Goal: Information Seeking & Learning: Learn about a topic

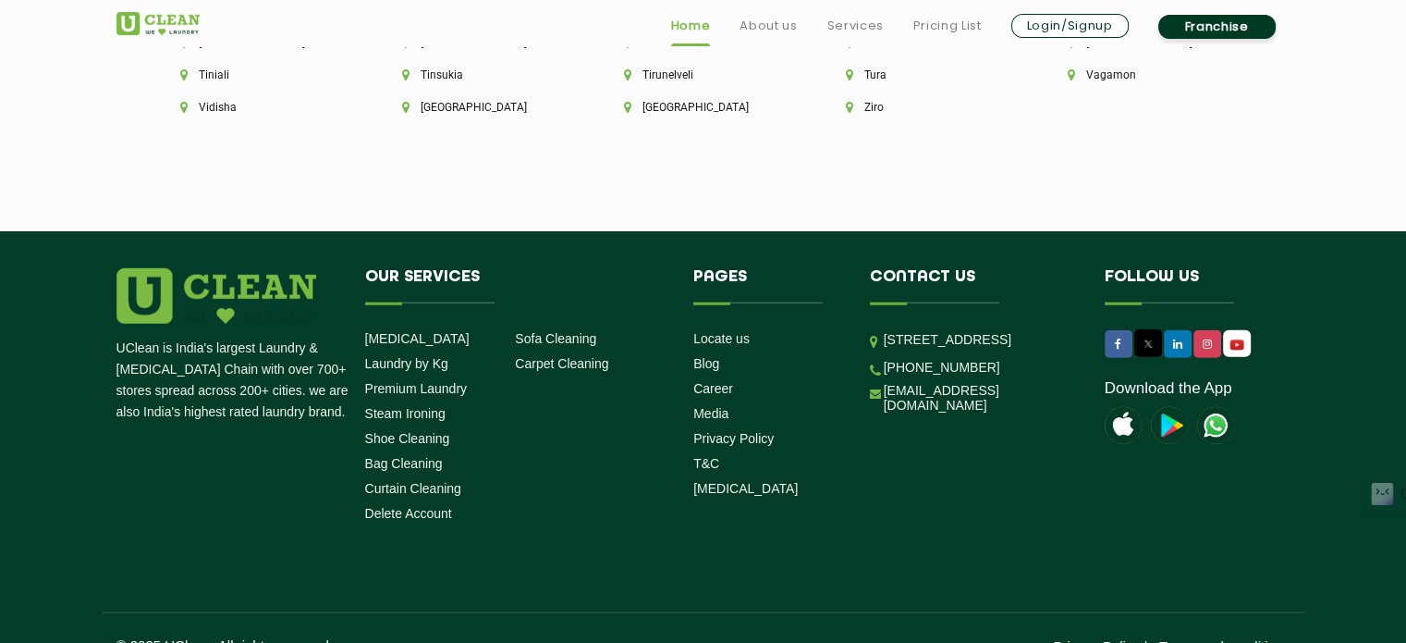
scroll to position [5316, 0]
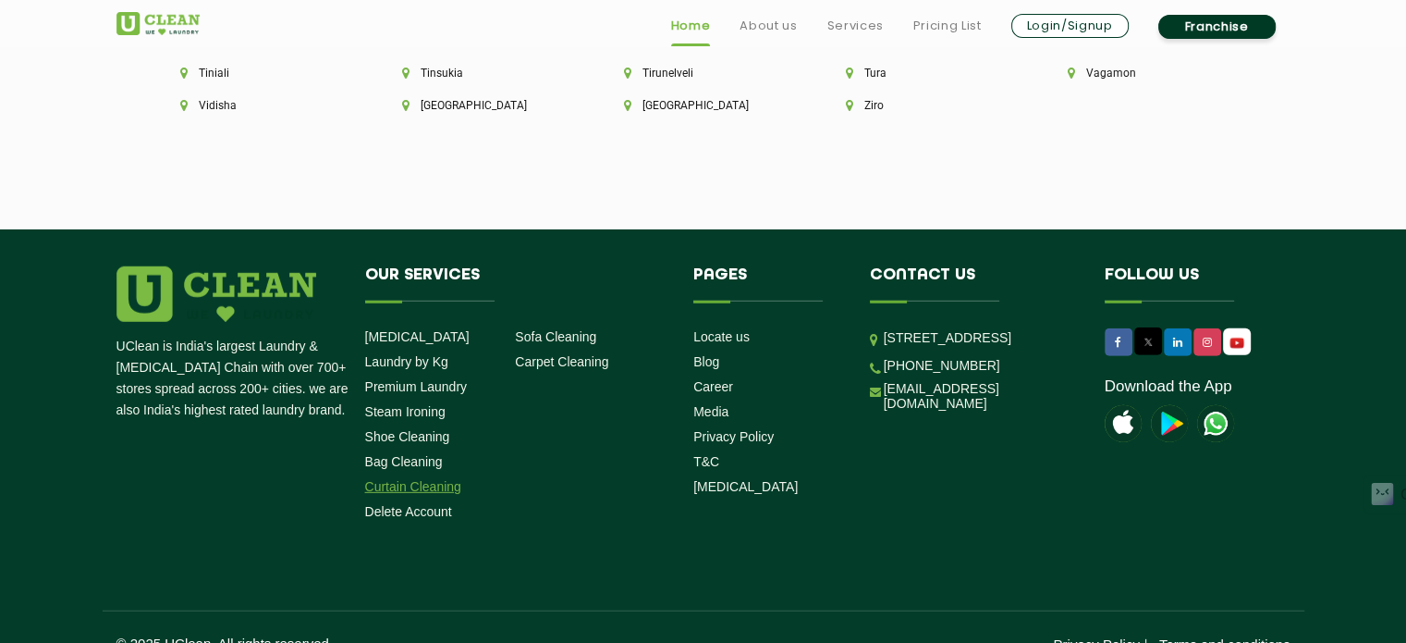
click at [414, 479] on link "Curtain Cleaning" at bounding box center [413, 486] width 96 height 15
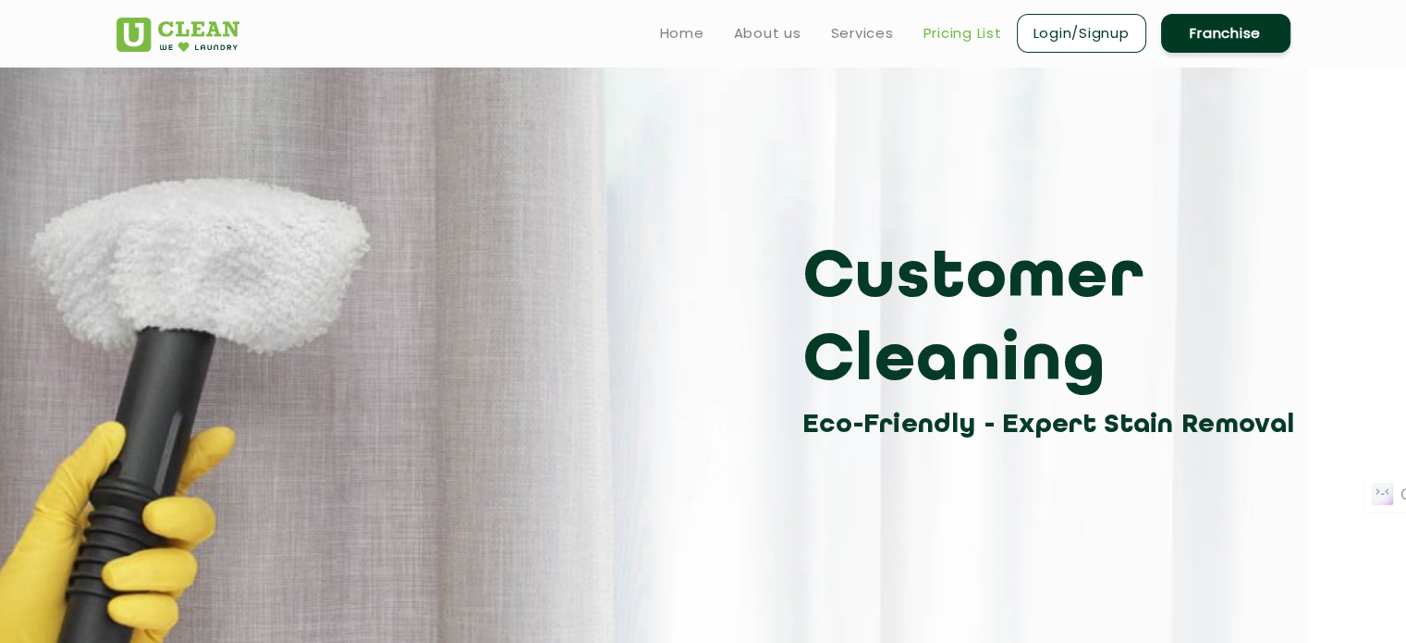
click at [939, 30] on link "Pricing List" at bounding box center [963, 33] width 79 height 22
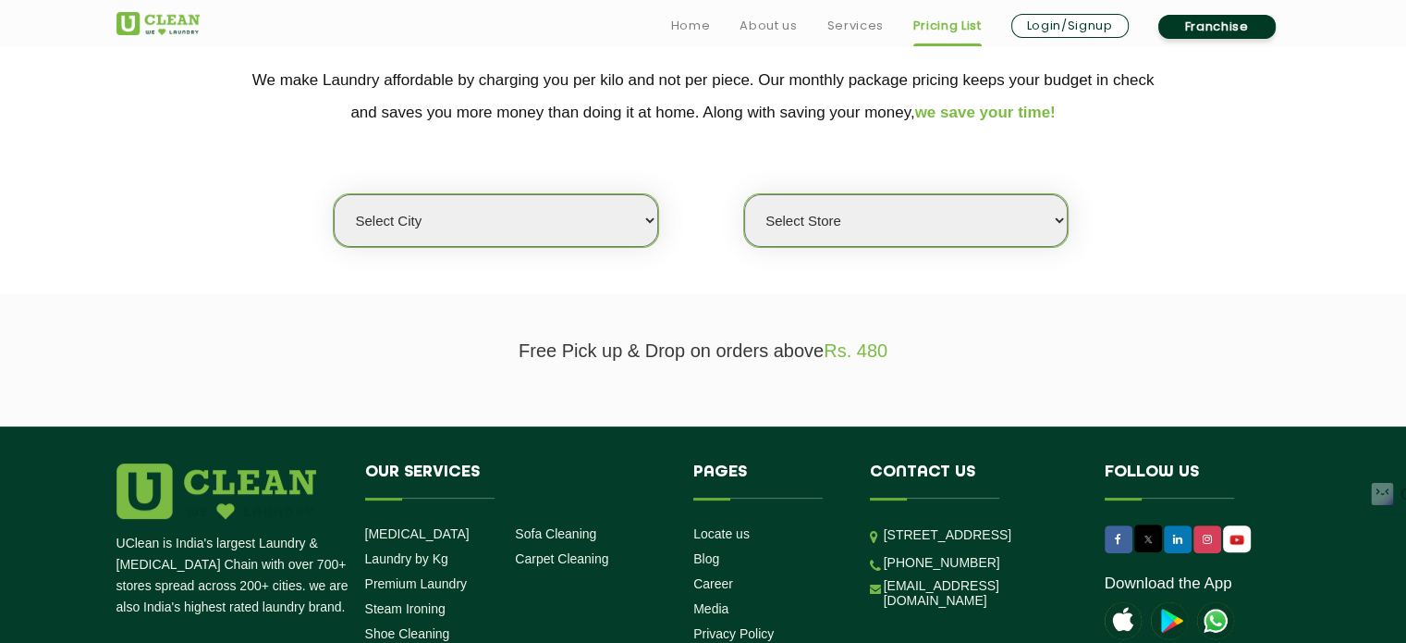
scroll to position [398, 0]
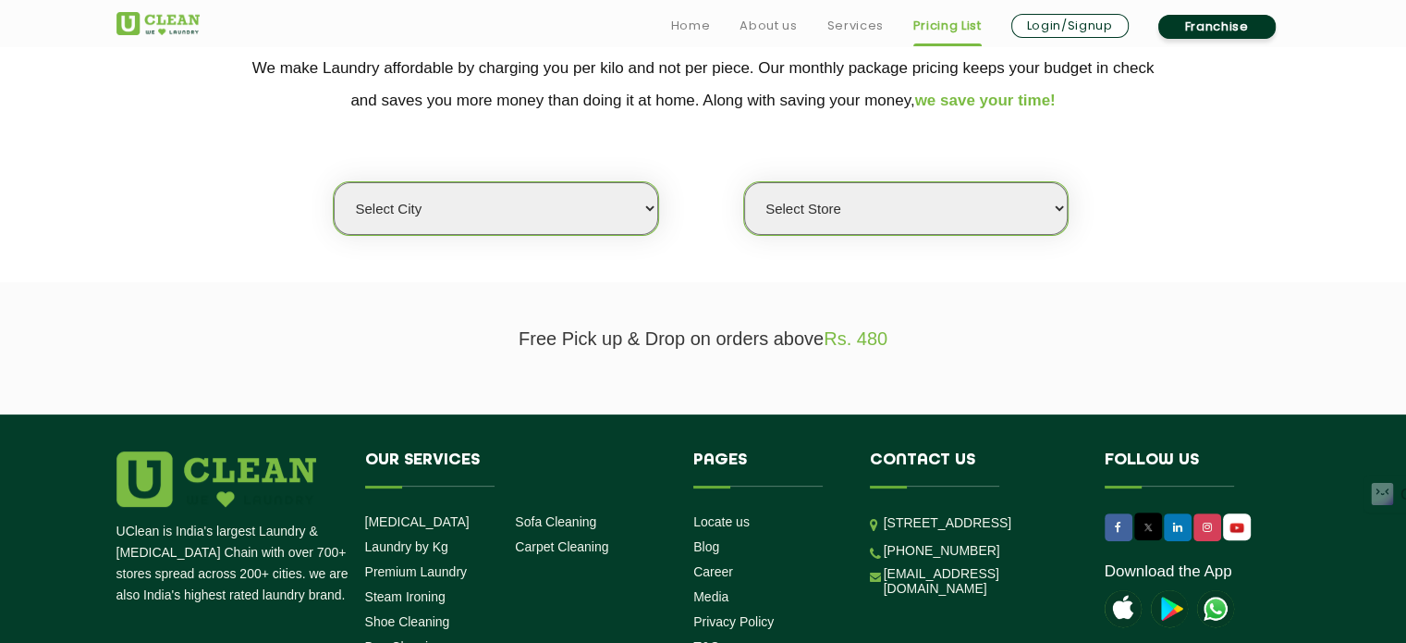
click at [603, 226] on select "Select city [GEOGRAPHIC_DATA] [GEOGRAPHIC_DATA] [GEOGRAPHIC_DATA] [GEOGRAPHIC_D…" at bounding box center [496, 208] width 324 height 53
select select "72"
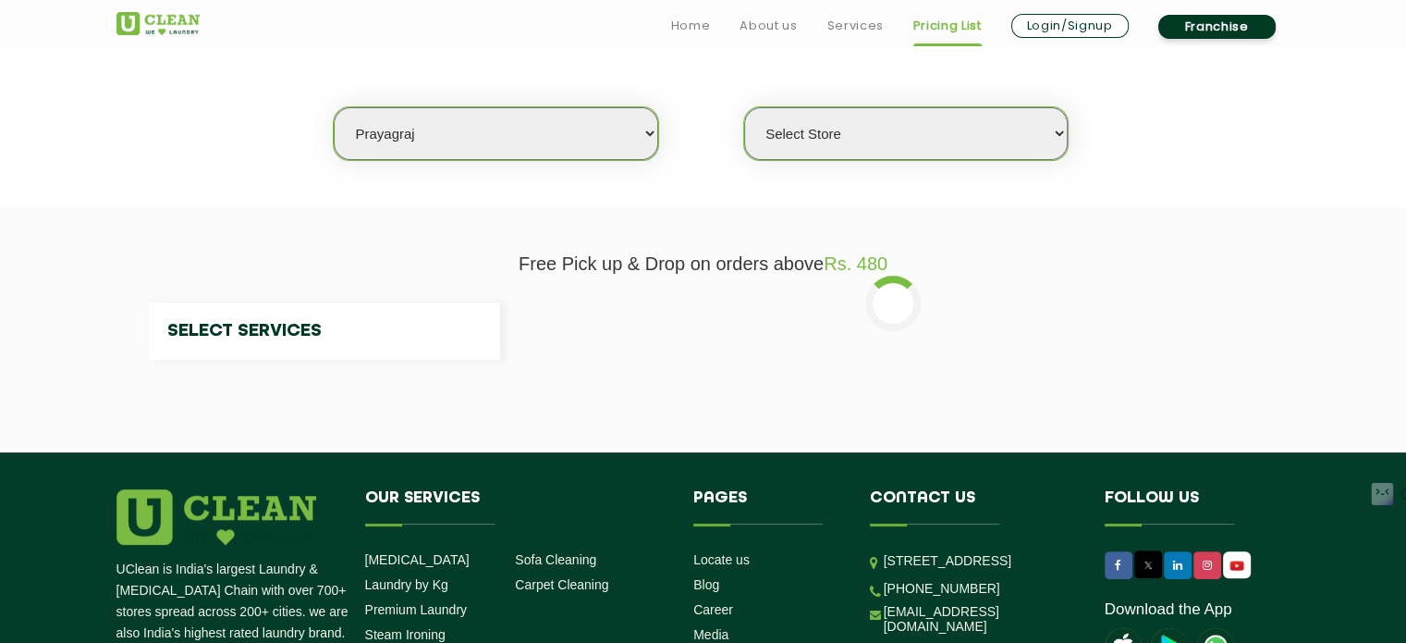
scroll to position [476, 0]
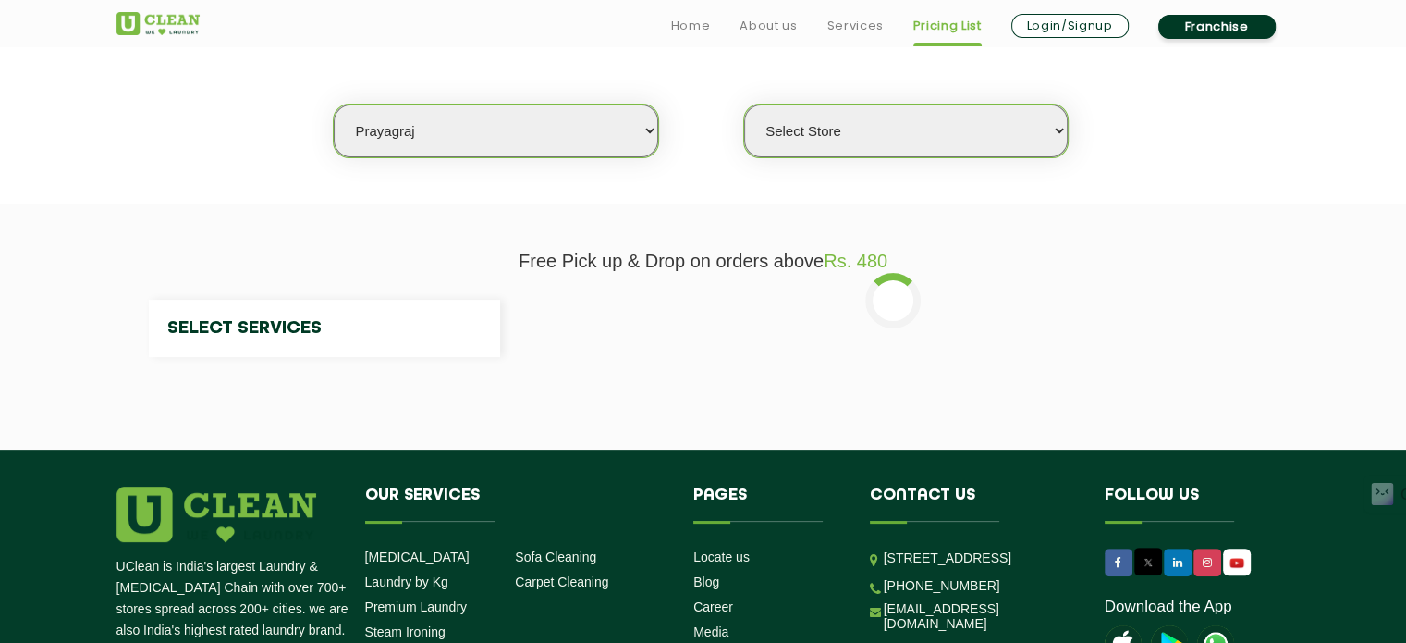
select select "0"
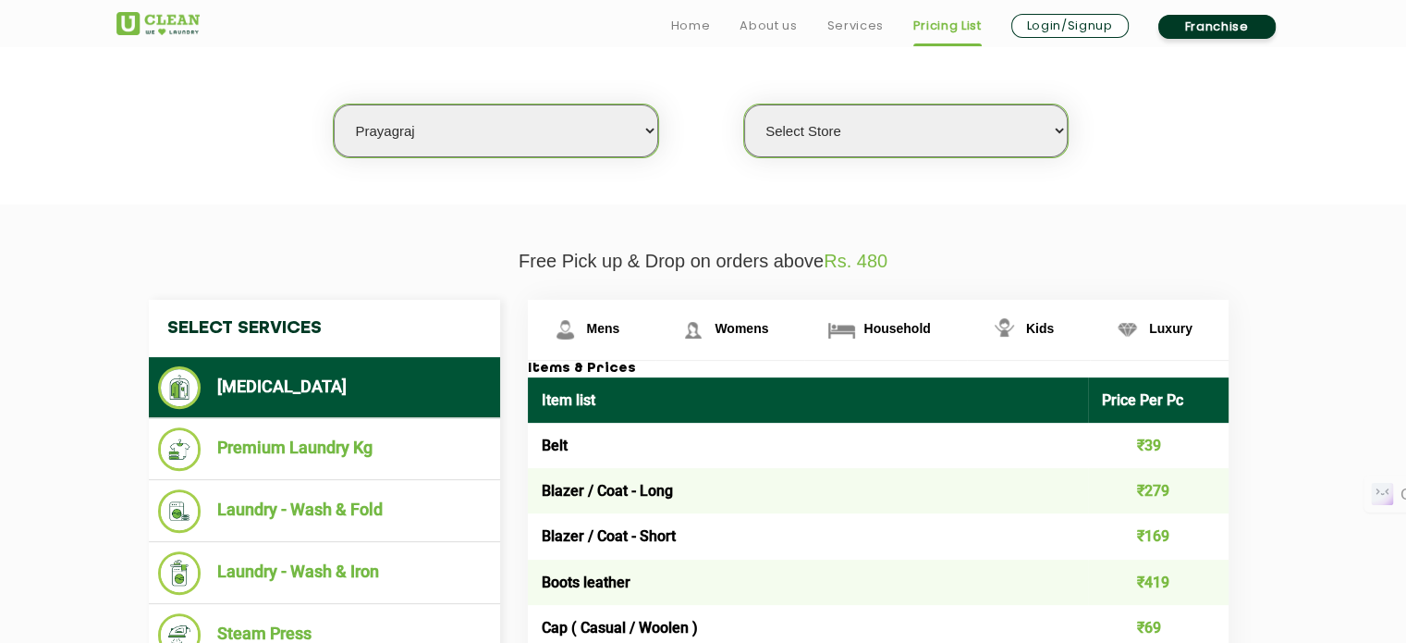
click at [578, 122] on select "Select city [GEOGRAPHIC_DATA] [GEOGRAPHIC_DATA] [GEOGRAPHIC_DATA] [GEOGRAPHIC_D…" at bounding box center [496, 130] width 324 height 53
select select "4"
click at [334, 104] on select "Select city [GEOGRAPHIC_DATA] [GEOGRAPHIC_DATA] [GEOGRAPHIC_DATA] [GEOGRAPHIC_D…" at bounding box center [496, 130] width 324 height 53
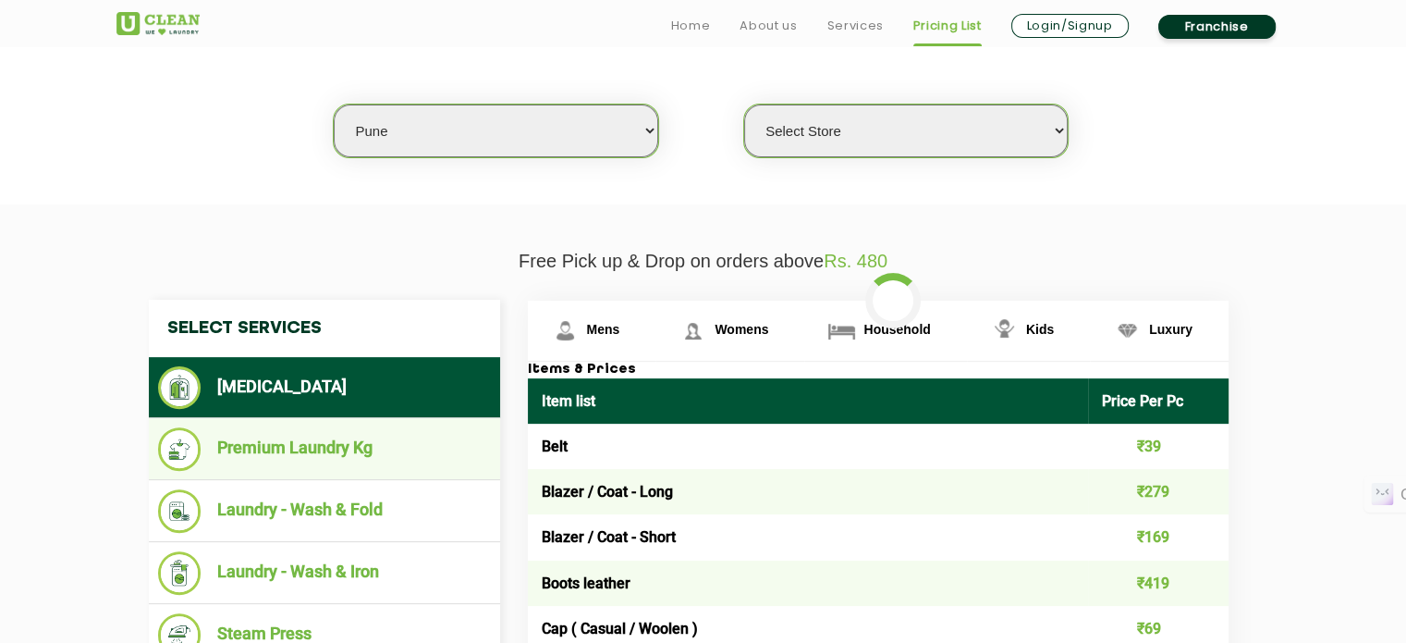
select select "0"
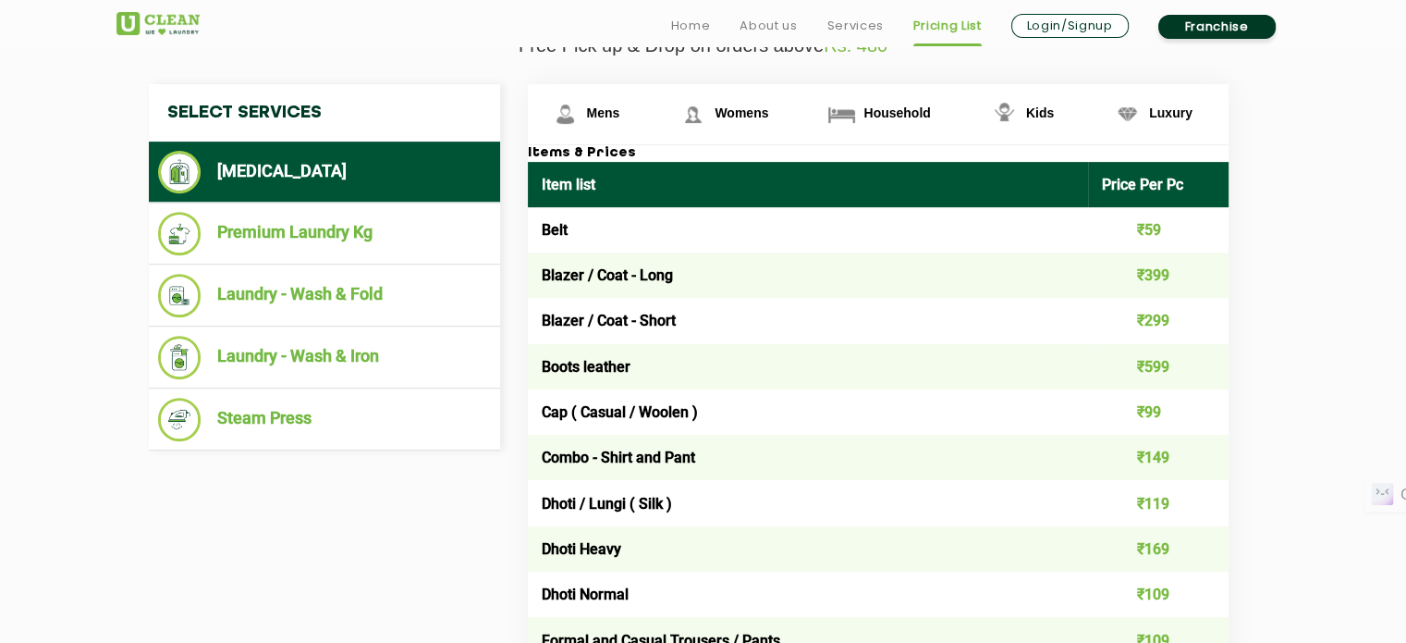
scroll to position [693, 0]
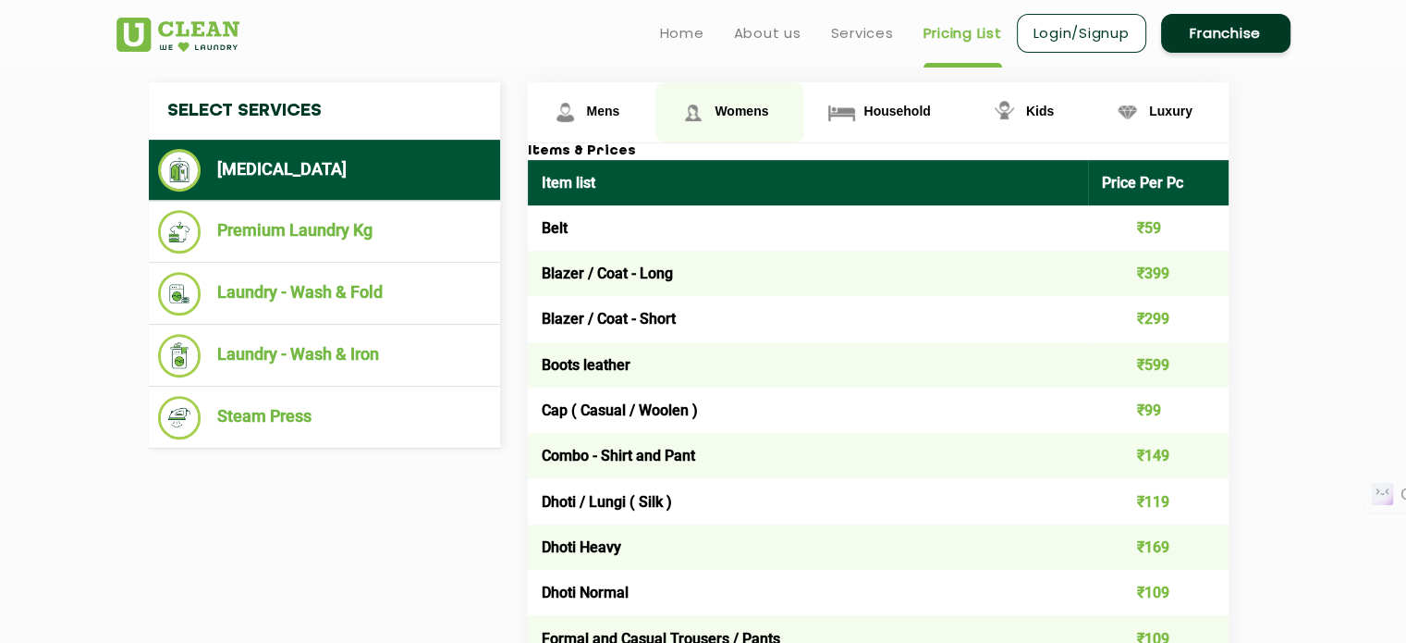
click at [736, 114] on span "Womens" at bounding box center [742, 111] width 54 height 15
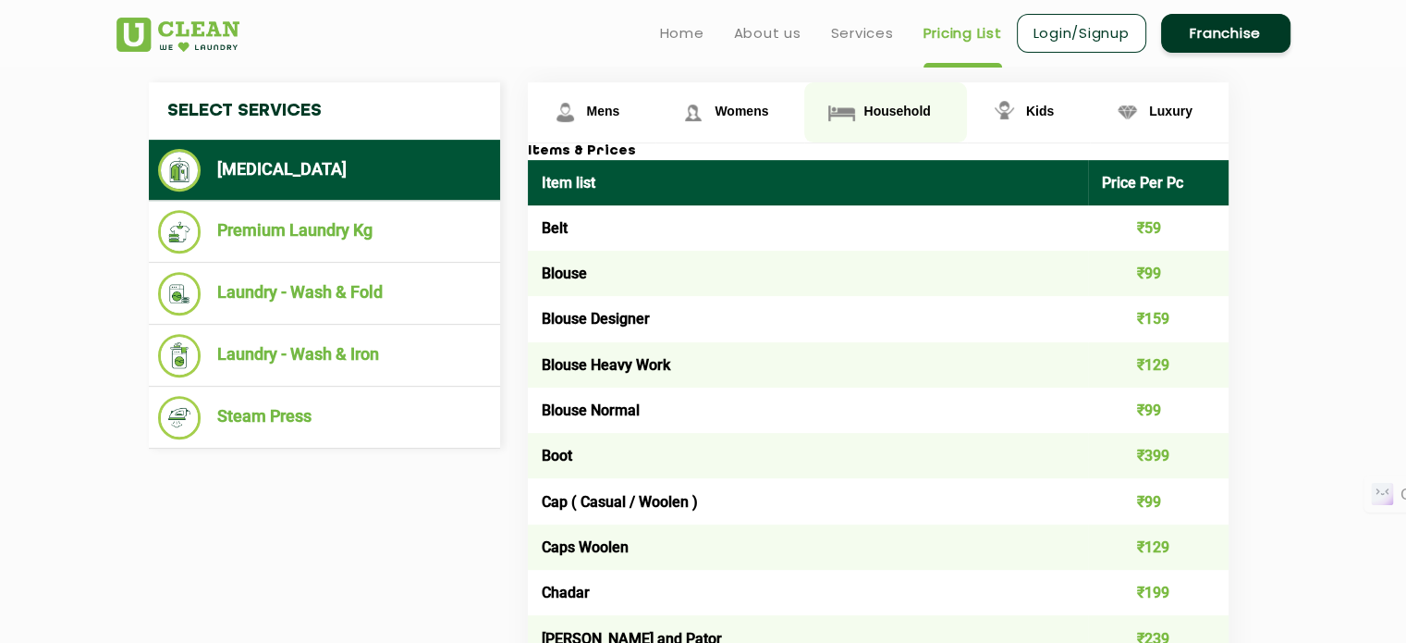
click at [870, 113] on span "Household" at bounding box center [896, 111] width 67 height 15
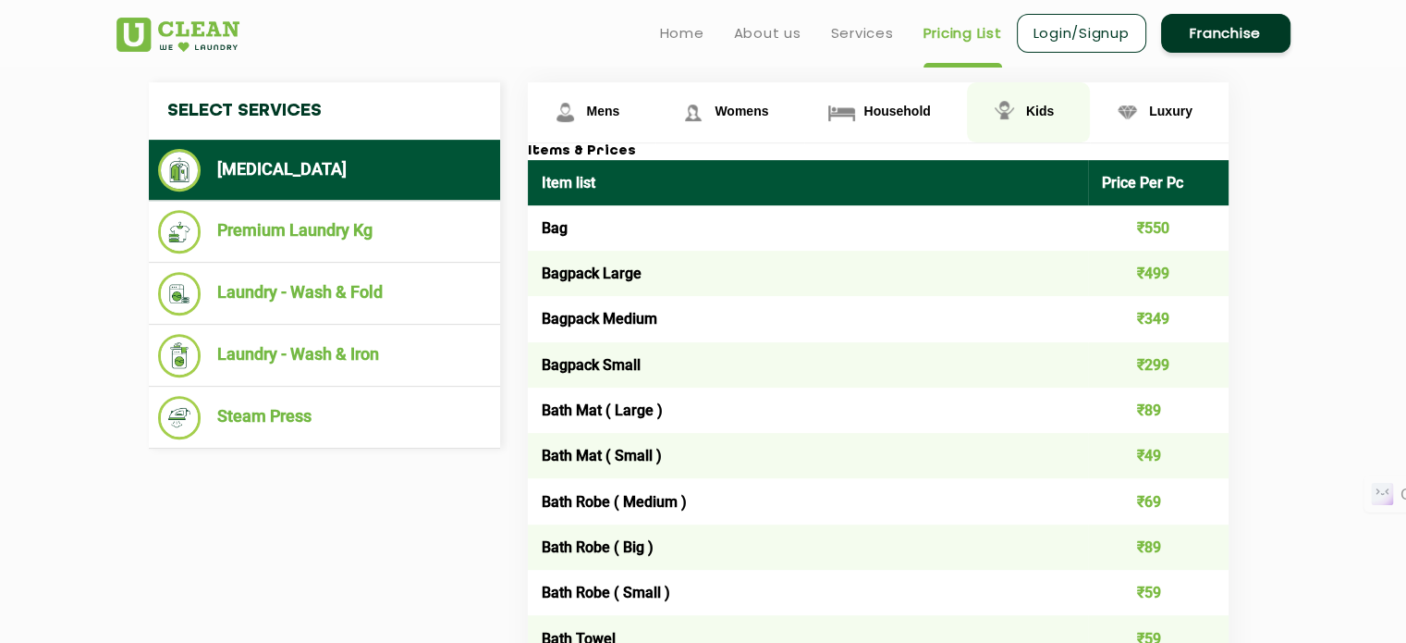
click at [1045, 120] on link "Kids" at bounding box center [1028, 112] width 123 height 60
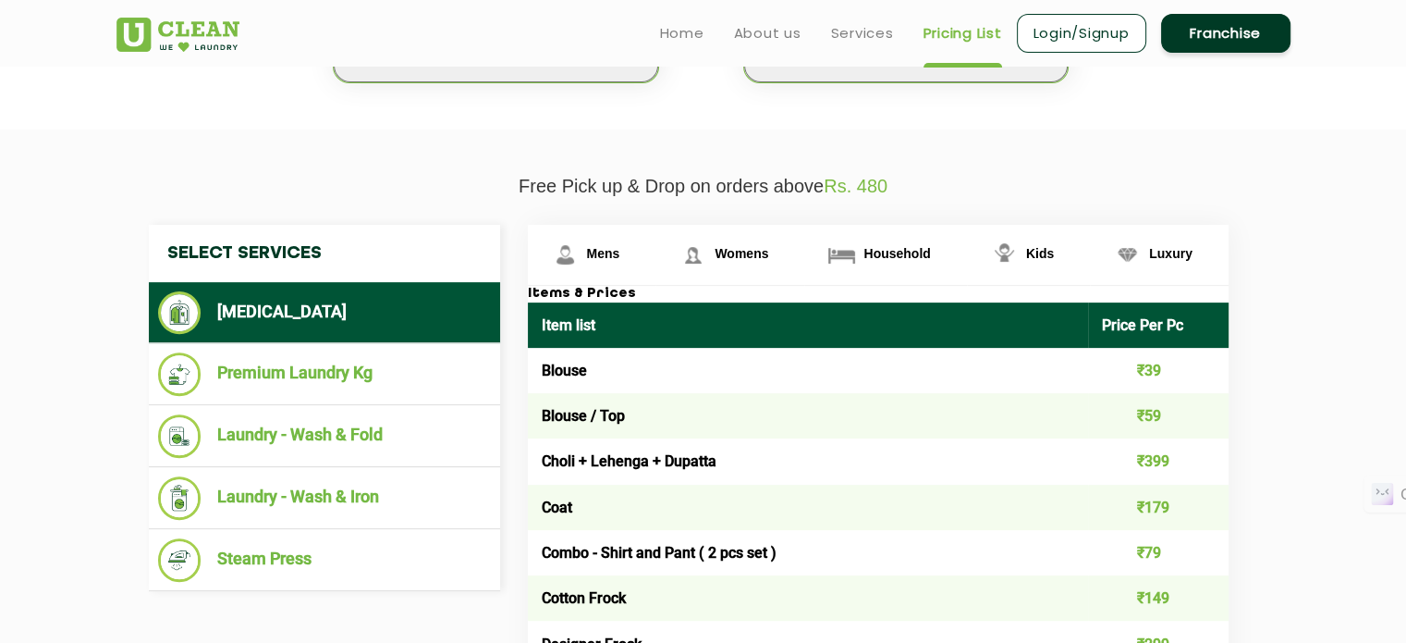
scroll to position [544, 0]
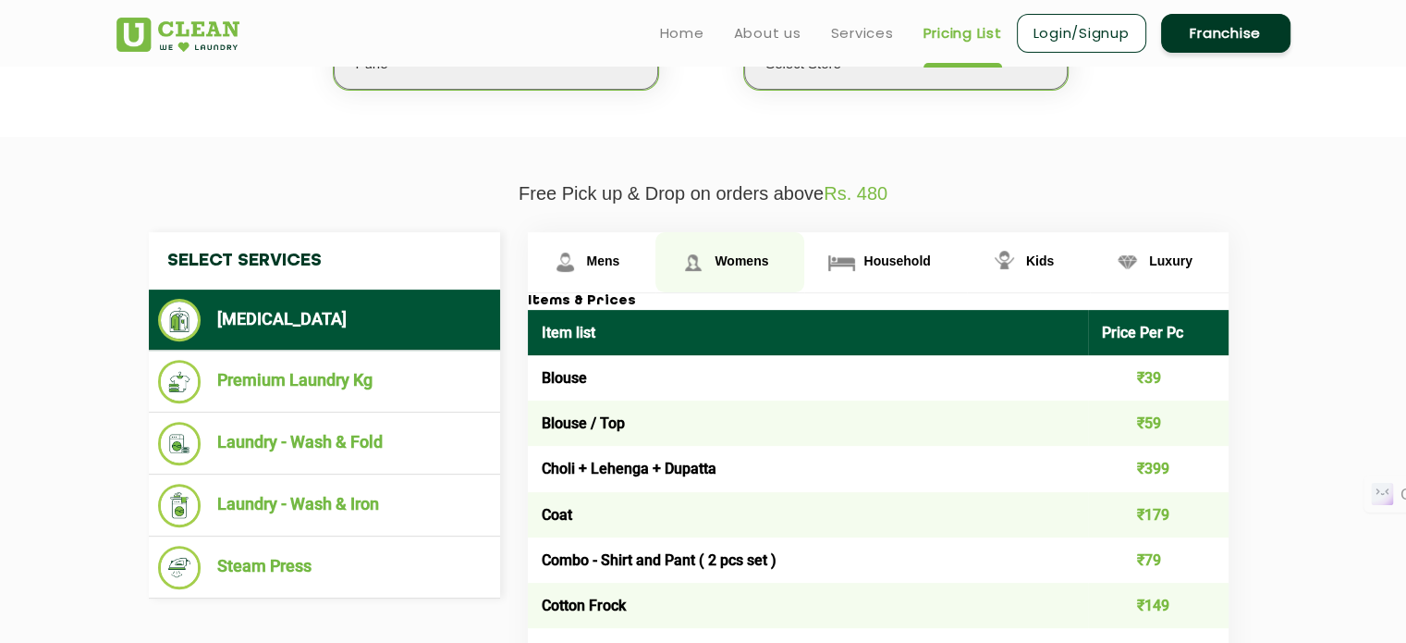
click at [754, 254] on span "Womens" at bounding box center [742, 260] width 54 height 15
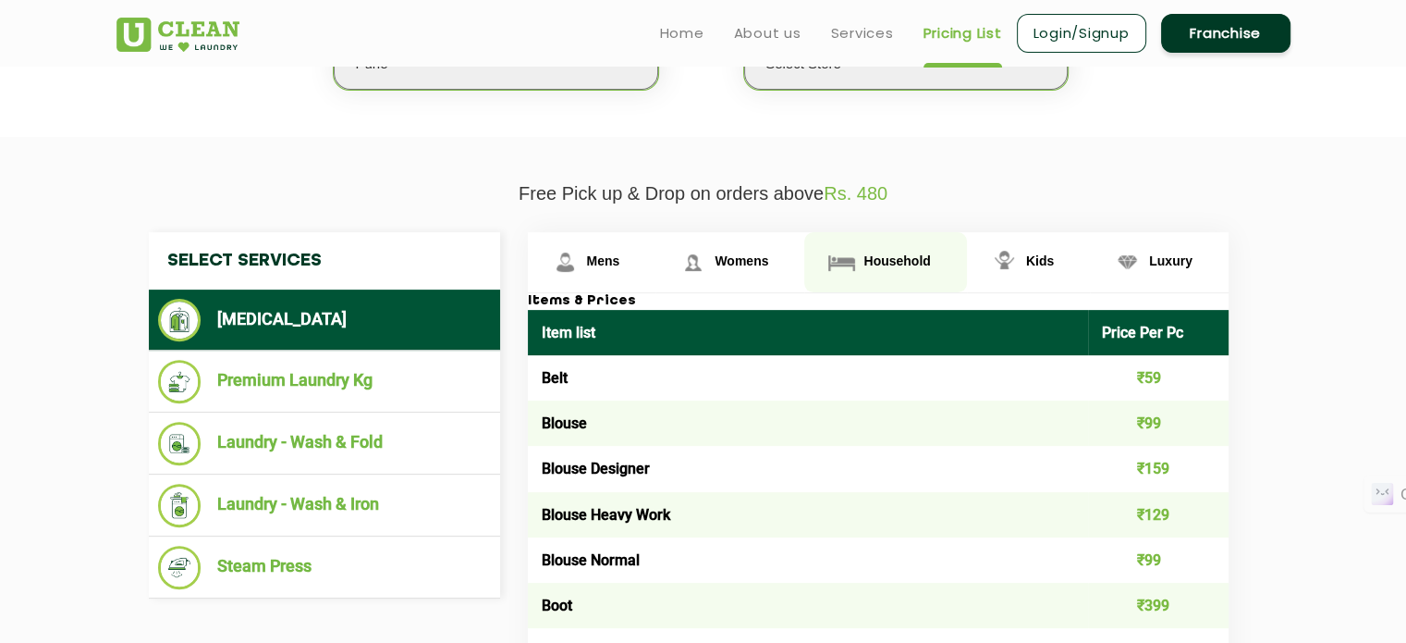
click at [893, 271] on link "Household" at bounding box center [885, 262] width 162 height 60
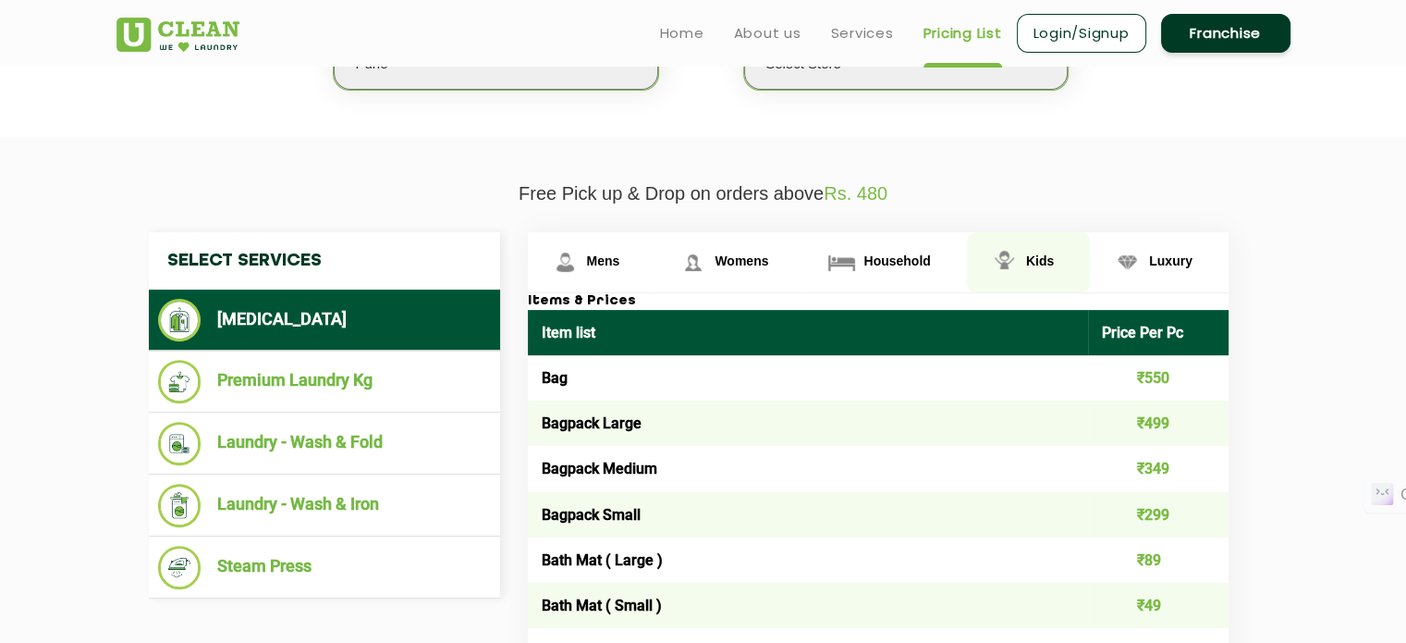
click at [1032, 269] on link "Kids" at bounding box center [1028, 262] width 123 height 60
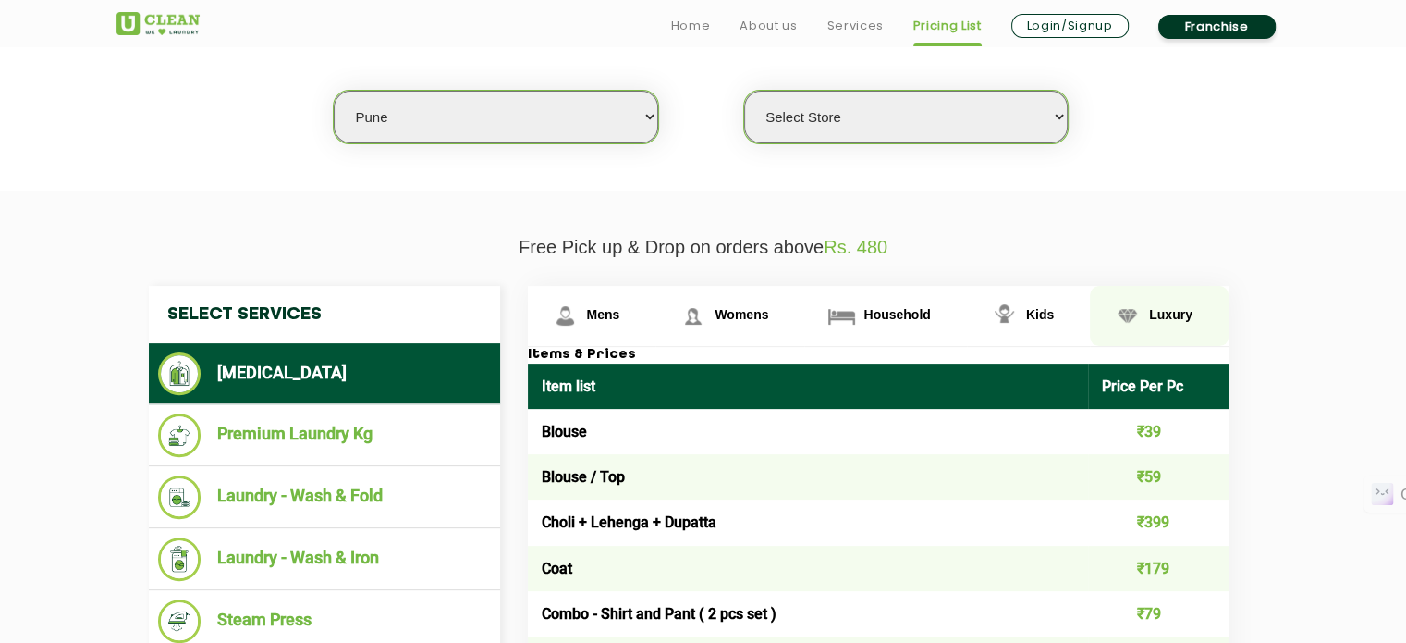
scroll to position [492, 0]
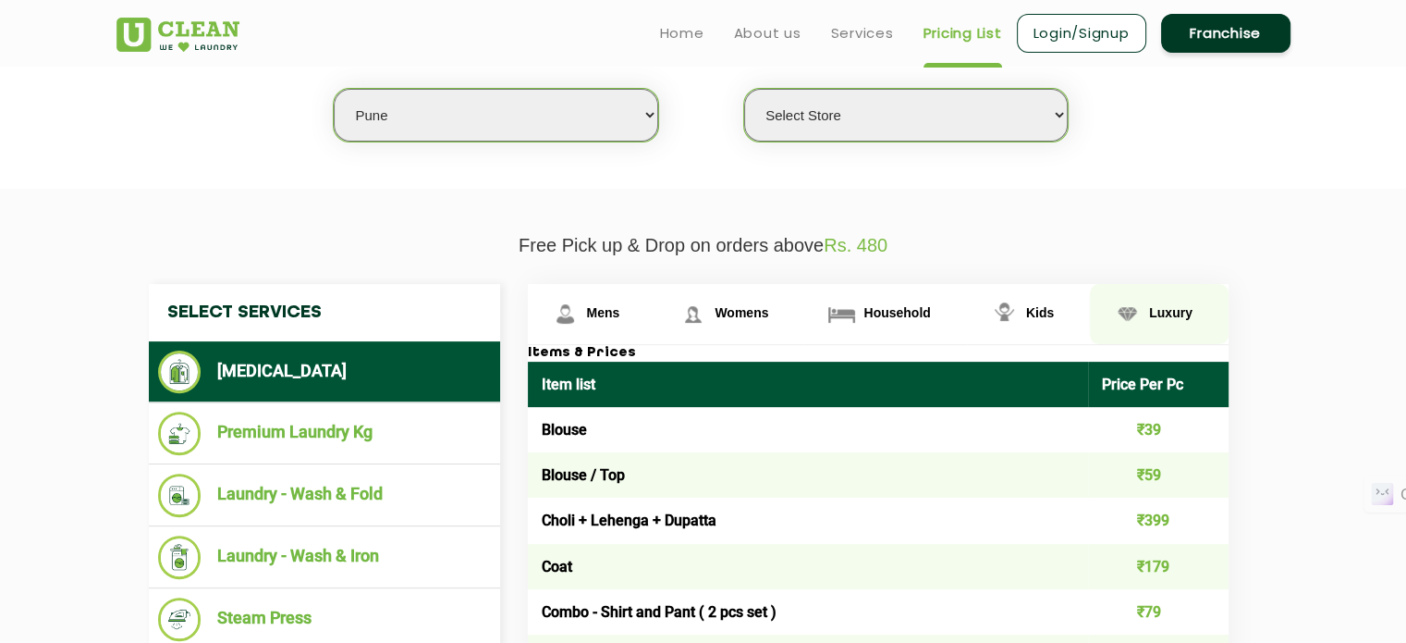
click at [1169, 317] on span "Luxury" at bounding box center [1170, 312] width 43 height 15
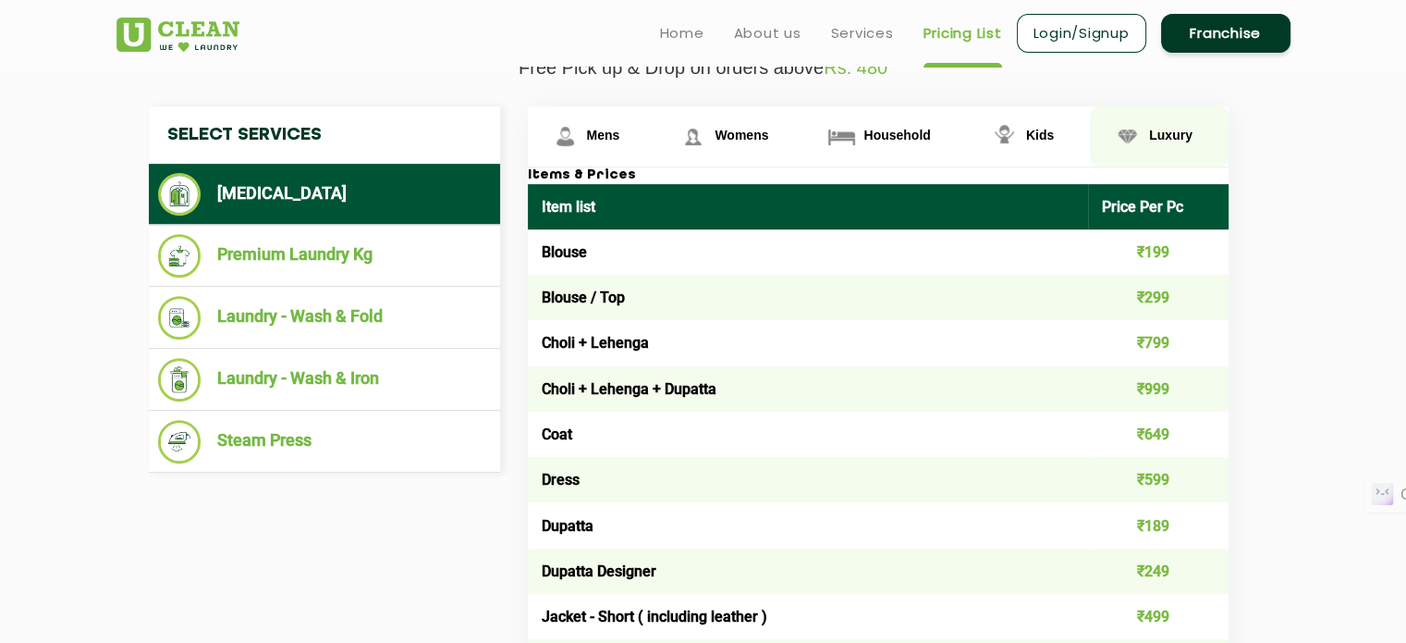
scroll to position [669, 0]
